Goal: Find specific page/section: Find specific page/section

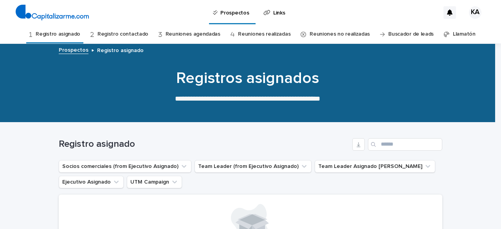
click at [110, 34] on link "Registro contactado" at bounding box center [122, 34] width 51 height 18
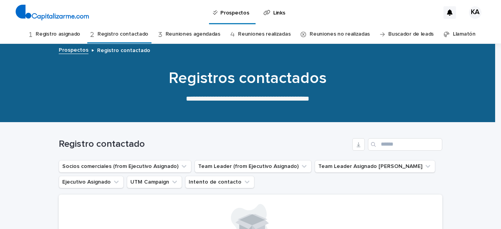
click at [50, 33] on link "Registro asignado" at bounding box center [58, 34] width 45 height 18
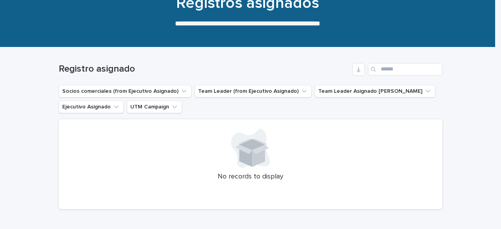
scroll to position [78, 0]
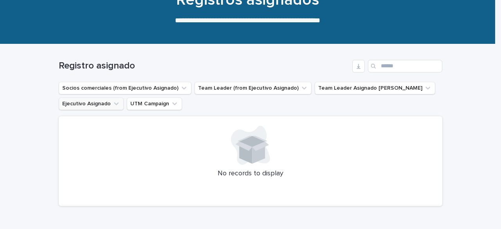
click at [91, 104] on button "Ejecutivo Asignado" at bounding box center [91, 103] width 65 height 13
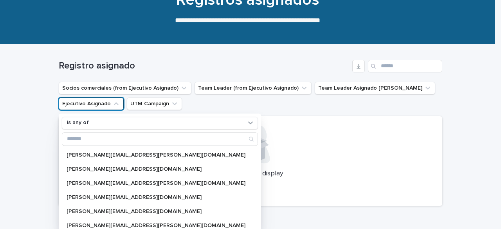
scroll to position [196, 0]
click at [339, 174] on p "No records to display" at bounding box center [250, 173] width 365 height 9
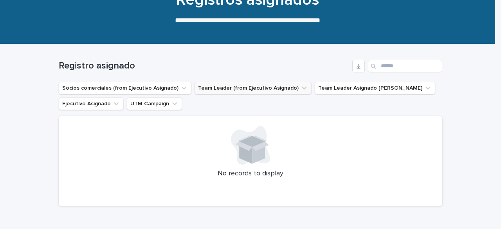
click at [217, 89] on button "Team Leader (from Ejecutivo Asignado)" at bounding box center [252, 88] width 117 height 13
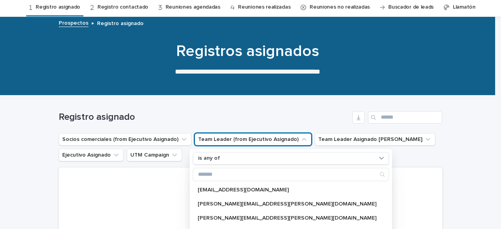
scroll to position [0, 0]
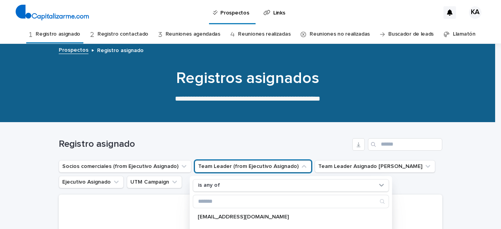
click at [282, 115] on div at bounding box center [247, 83] width 495 height 78
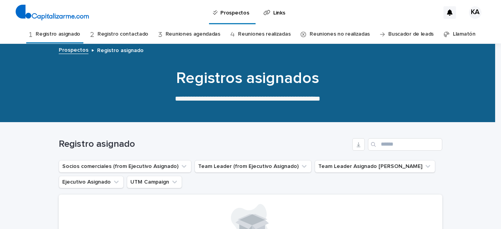
click at [252, 34] on link "Reuniones realizadas" at bounding box center [264, 34] width 52 height 18
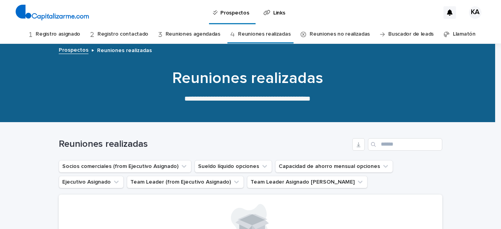
click at [69, 31] on link "Registro asignado" at bounding box center [58, 34] width 45 height 18
